Goal: Information Seeking & Learning: Learn about a topic

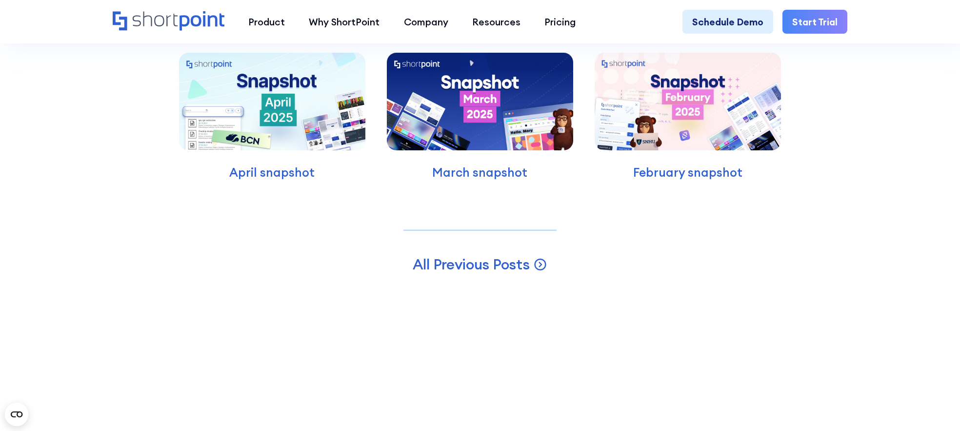
scroll to position [6643, 0]
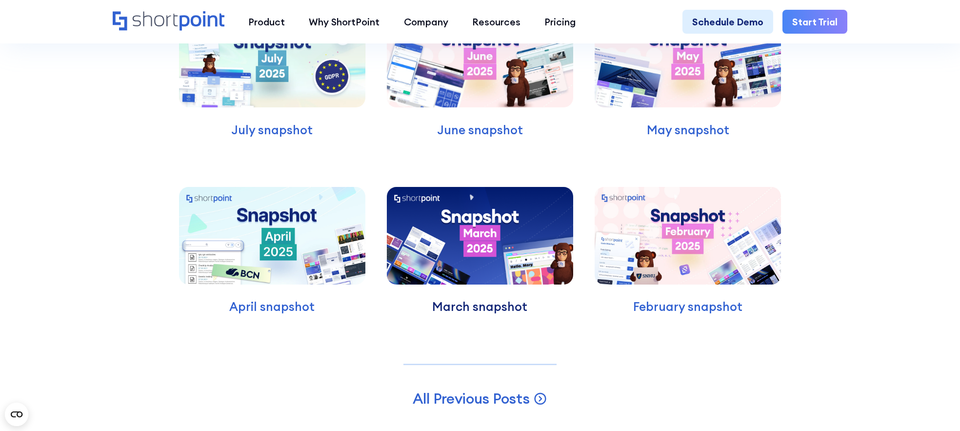
click at [512, 307] on p "March snapshot" at bounding box center [480, 306] width 186 height 18
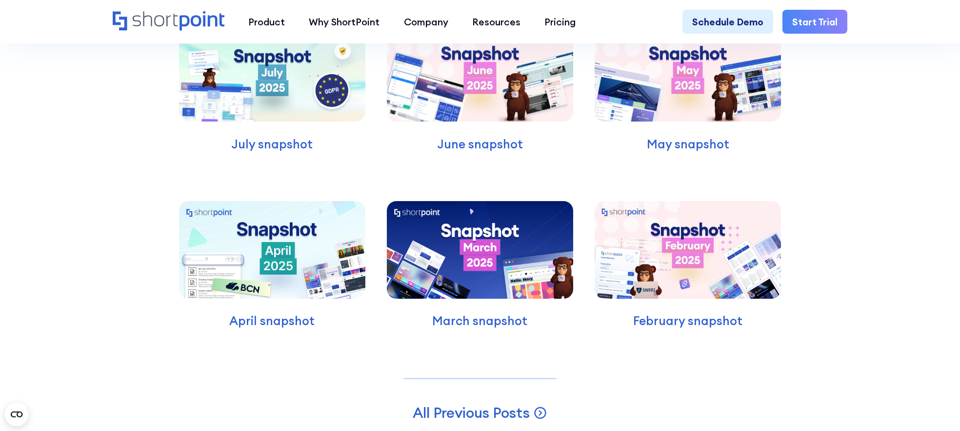
scroll to position [6626, 0]
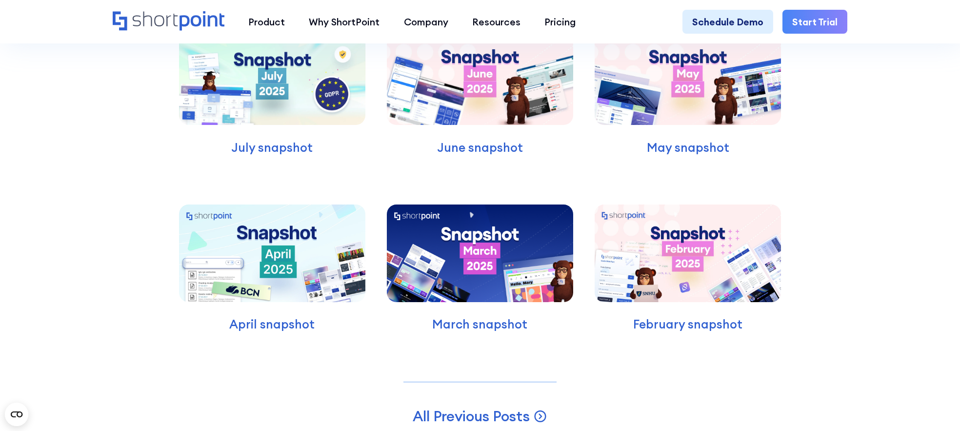
click at [434, 90] on img at bounding box center [480, 76] width 186 height 98
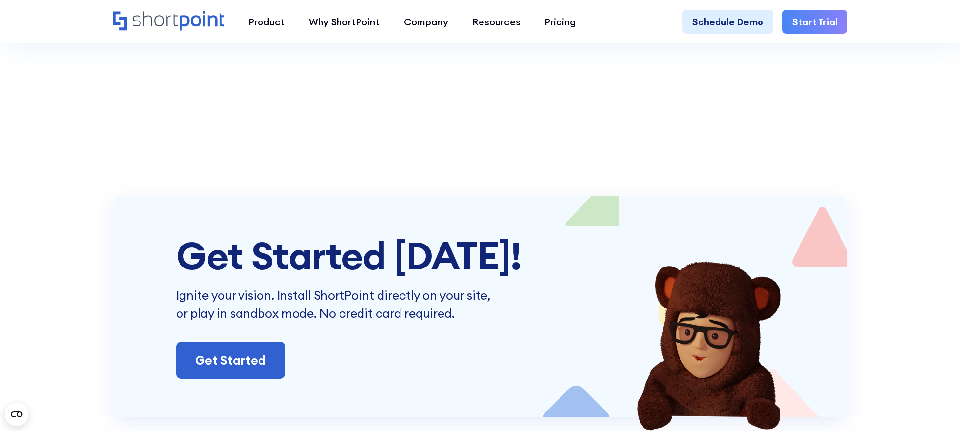
scroll to position [7563, 0]
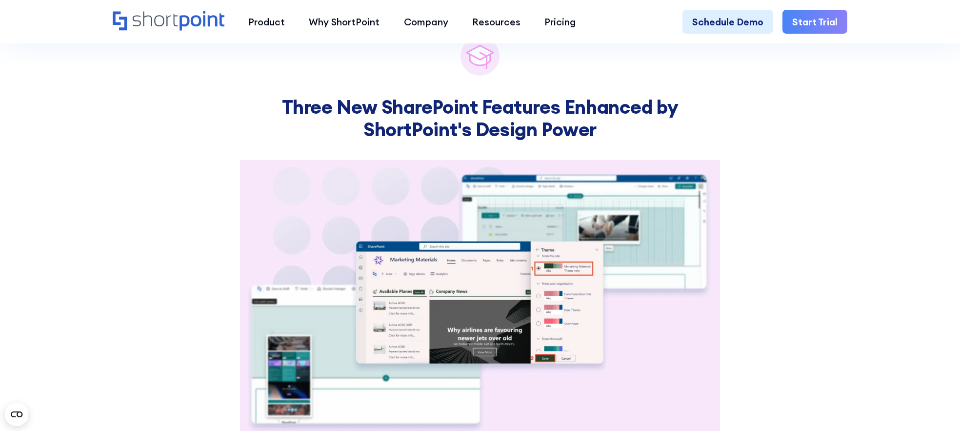
scroll to position [2697, 0]
